Goal: Information Seeking & Learning: Learn about a topic

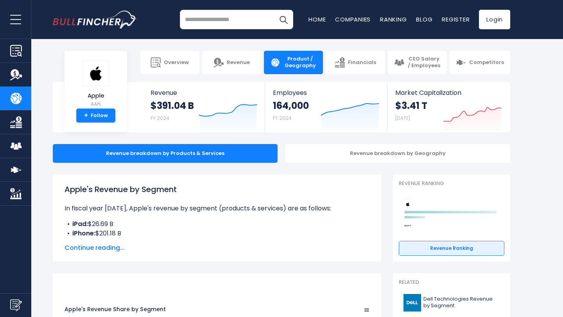
click at [95, 249] on span "Continue reading..." at bounding box center [217, 248] width 305 height 9
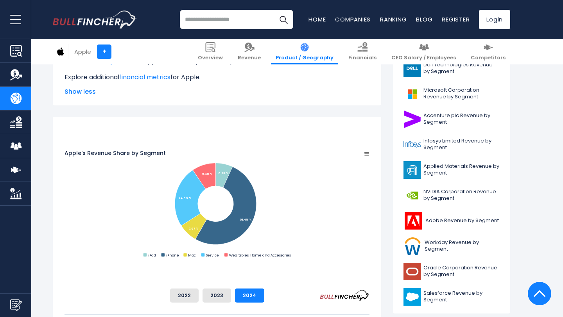
scroll to position [250, 0]
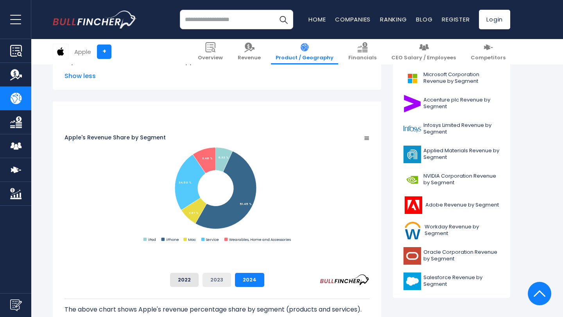
click at [231, 277] on button "2023" at bounding box center [217, 280] width 29 height 14
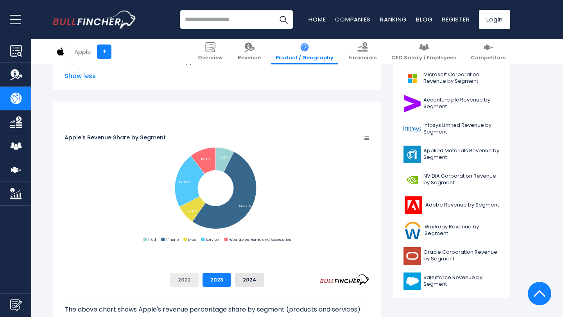
click at [199, 283] on button "2022" at bounding box center [184, 280] width 29 height 14
click at [231, 283] on button "2023" at bounding box center [217, 280] width 29 height 14
click at [199, 281] on button "2022" at bounding box center [184, 280] width 29 height 14
click at [231, 281] on button "2023" at bounding box center [217, 280] width 29 height 14
click at [264, 283] on button "2024" at bounding box center [249, 280] width 29 height 14
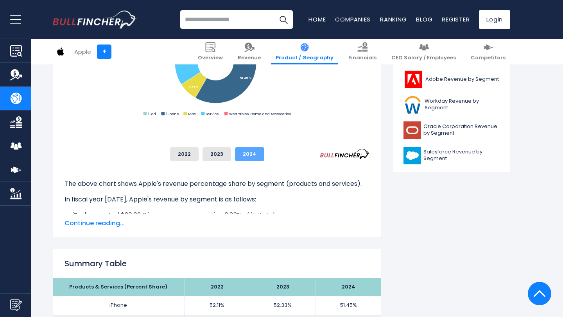
scroll to position [391, 0]
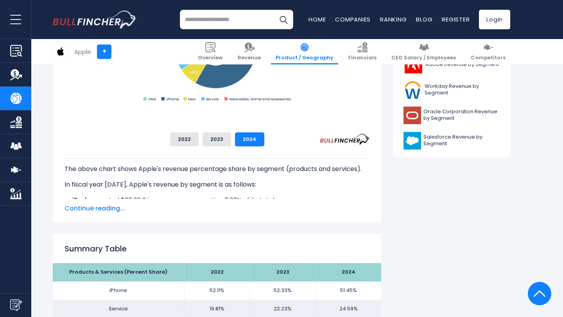
click at [91, 208] on span "Continue reading..." at bounding box center [217, 208] width 305 height 9
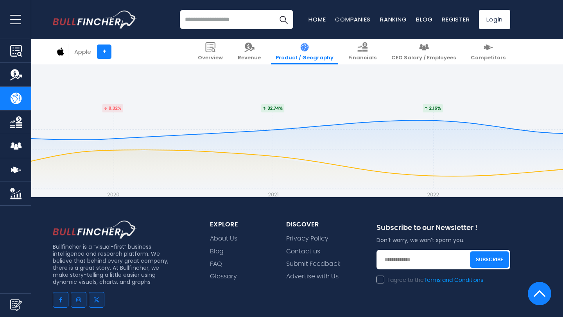
scroll to position [1923, 0]
